Goal: Navigation & Orientation: Understand site structure

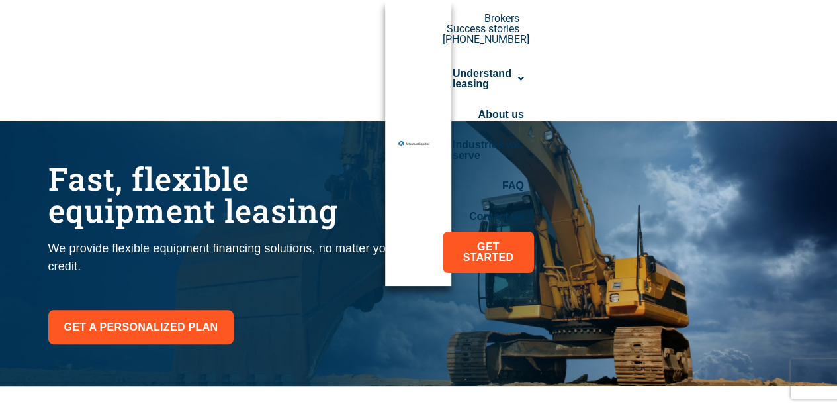
scroll to position [166, 0]
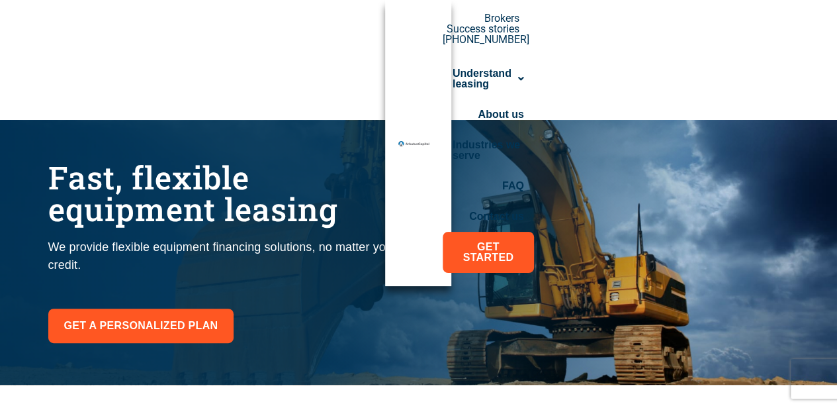
click at [578, 223] on div at bounding box center [418, 252] width 837 height 265
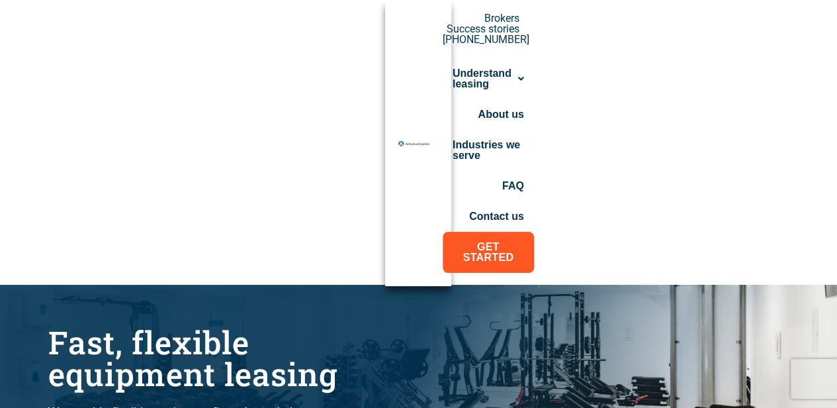
scroll to position [0, 0]
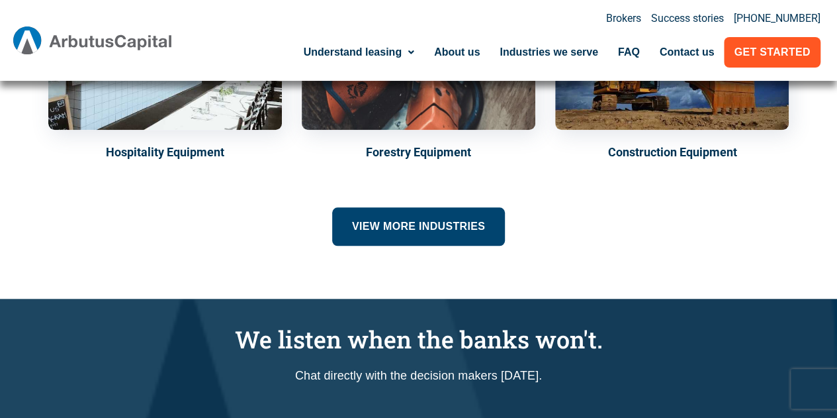
scroll to position [583, 0]
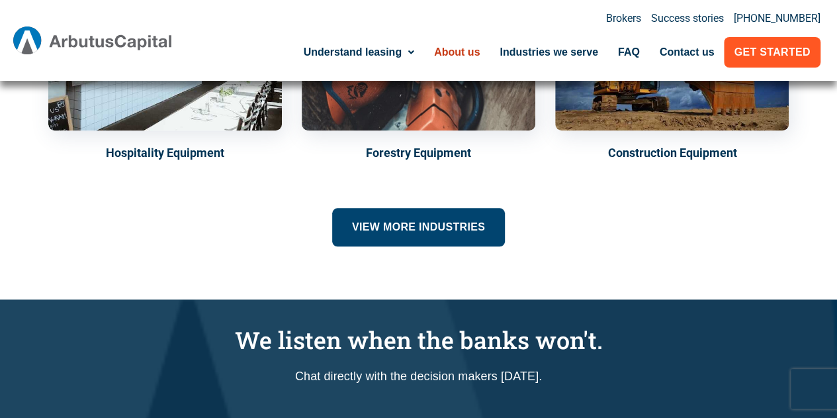
click at [458, 56] on link "About us" at bounding box center [457, 52] width 66 height 30
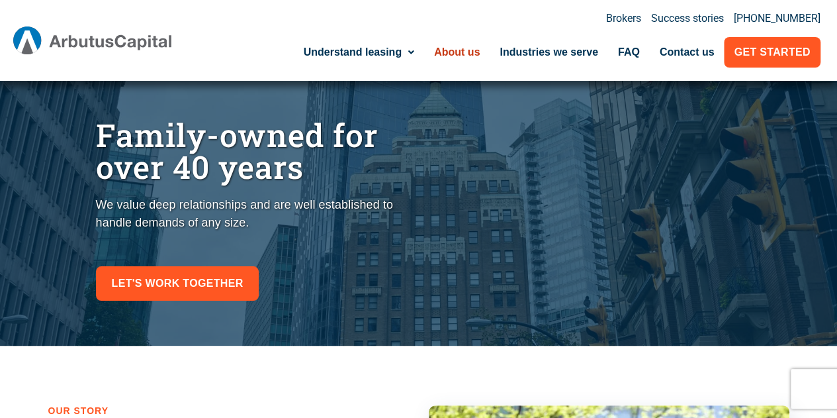
scroll to position [6, 0]
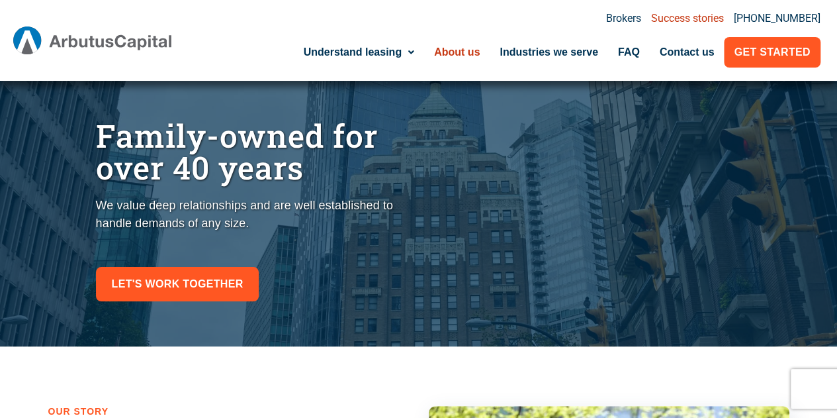
click at [712, 19] on link "Success stories" at bounding box center [687, 18] width 73 height 11
